Goal: Information Seeking & Learning: Learn about a topic

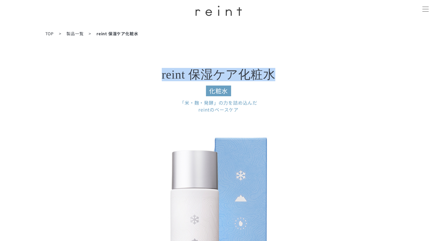
drag, startPoint x: 159, startPoint y: 76, endPoint x: 271, endPoint y: 75, distance: 112.9
click at [271, 75] on h3 "reint 保湿ケア化粧水 化粧水" at bounding box center [218, 82] width 231 height 28
copy h3 "reint 保湿ケア化粧水"
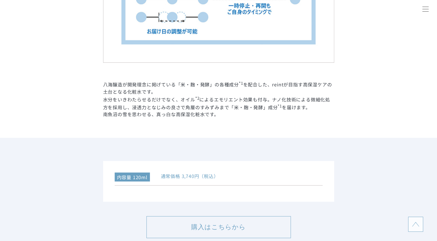
scroll to position [1213, 0]
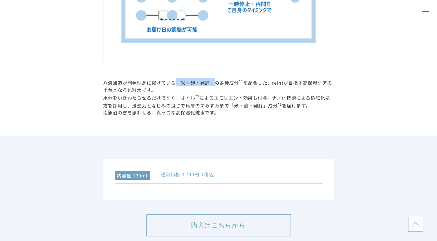
drag, startPoint x: 176, startPoint y: 82, endPoint x: 213, endPoint y: 81, distance: 36.1
click at [213, 81] on dd "八海醸造が開発理念に掲げている「米・麹・発酵」の各種成分 *1 を配合した、reintが目指す高保湿ケアの土台となる化粧水です。 水分をいきわたらせるだけでな…" at bounding box center [218, 97] width 231 height 38
copy dd "「米・麹・発酵」"
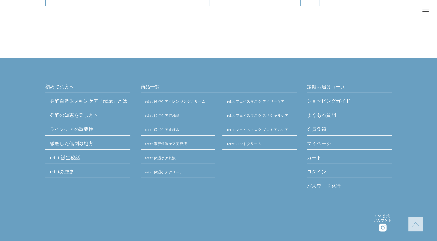
scroll to position [4056, 0]
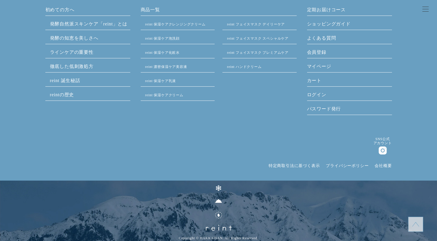
click at [384, 167] on link "会社概要" at bounding box center [383, 165] width 17 height 4
click at [294, 168] on link "特定商取引法に基づく表示" at bounding box center [294, 165] width 51 height 4
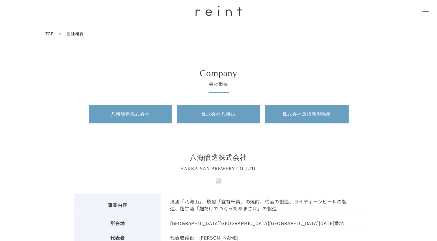
click at [327, 115] on link "株式会社 魚沼新潟物産" at bounding box center [306, 114] width 83 height 18
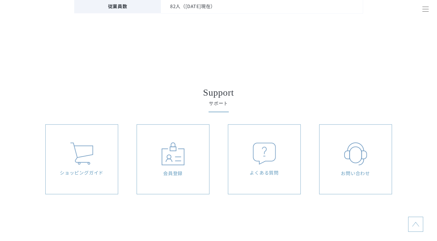
scroll to position [703, 0]
